Goal: Navigation & Orientation: Understand site structure

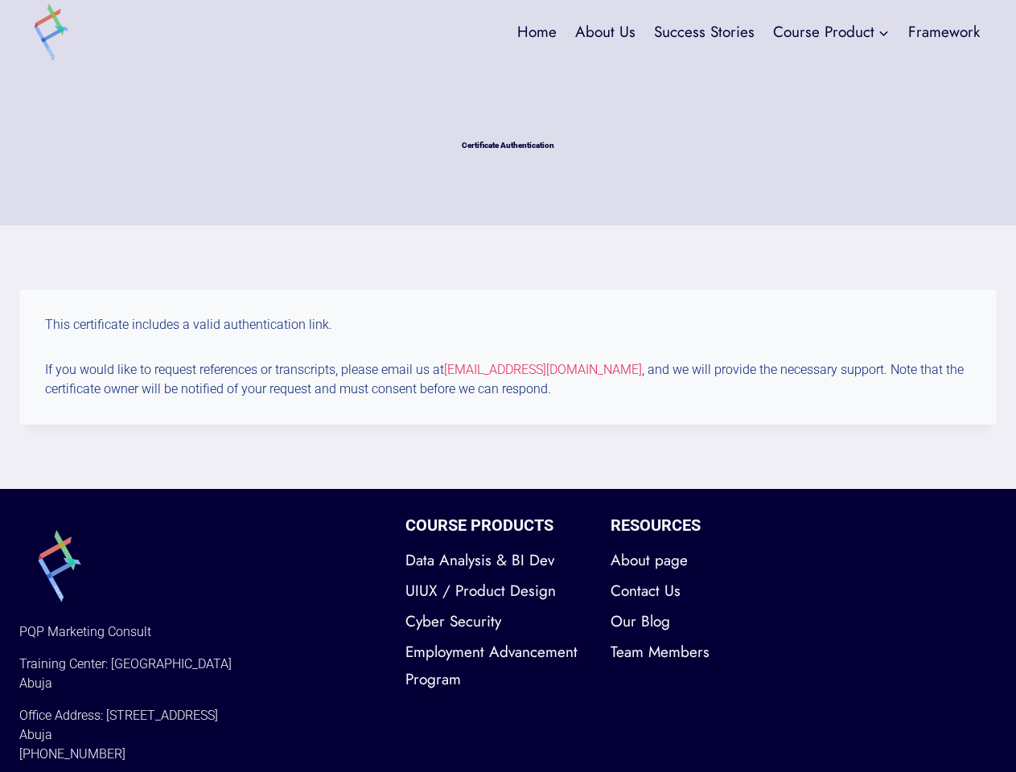
click at [508, 386] on p "If you would like to request references or transcripts, please email us at [EMA…" at bounding box center [508, 379] width 926 height 39
click at [496, 561] on link "Data Analysis & BI Dev" at bounding box center [496, 561] width 181 height 31
click at [496, 591] on link "UIUX / Product Design" at bounding box center [496, 591] width 181 height 31
click at [496, 622] on link "Cyber Security" at bounding box center [496, 622] width 181 height 31
click at [496, 666] on link "Employment Advancement Program" at bounding box center [496, 666] width 181 height 58
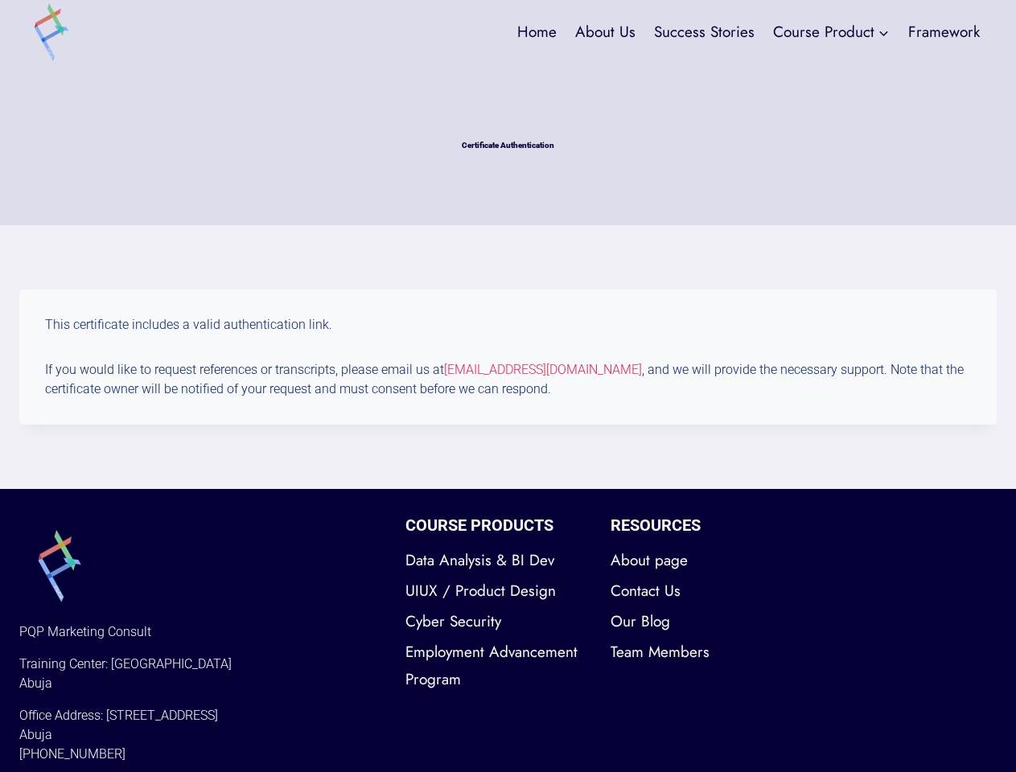
click at [701, 561] on link "About page" at bounding box center [701, 561] width 181 height 31
click at [701, 591] on link "Contact Us" at bounding box center [701, 591] width 181 height 31
click at [701, 622] on link "Our Blog" at bounding box center [701, 622] width 181 height 31
click at [701, 653] on link "Team Members" at bounding box center [701, 652] width 181 height 31
